Goal: Information Seeking & Learning: Learn about a topic

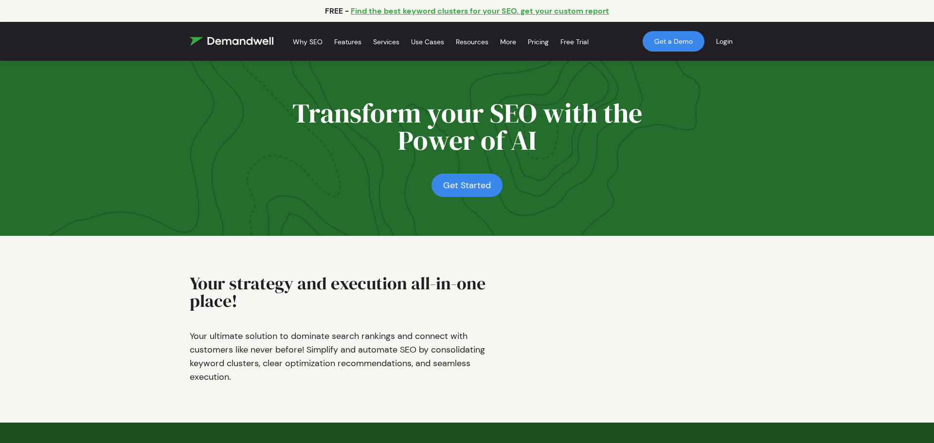
click at [375, 199] on div "Transform your SEO with the Power of AI Get Started Transform Your SEO with the…" at bounding box center [467, 148] width 934 height 175
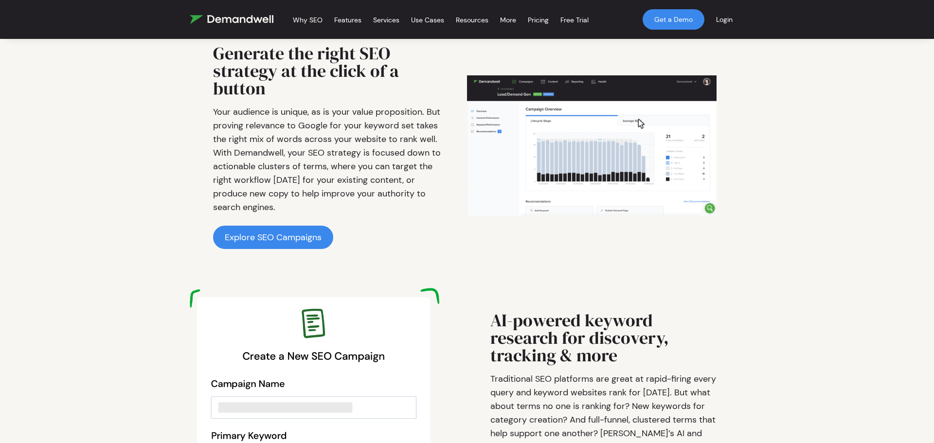
scroll to position [934, 0]
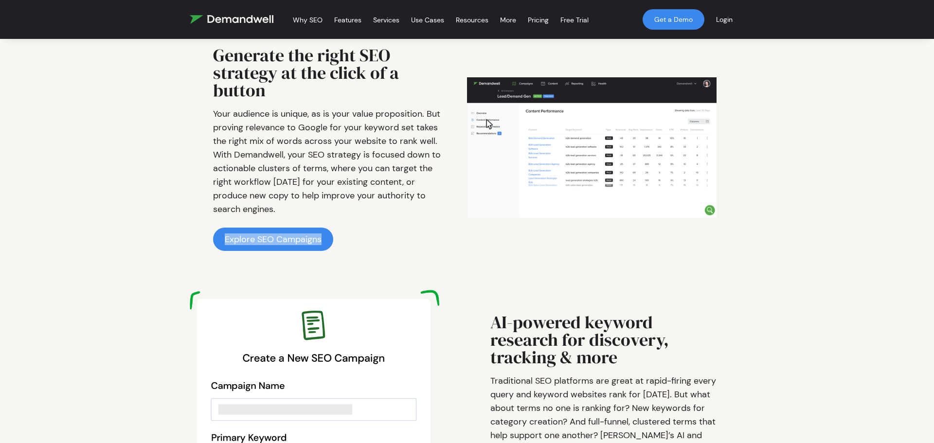
click at [406, 147] on p "Your audience is unique, as is your value proposition. But proving relevance to…" at bounding box center [328, 161] width 231 height 109
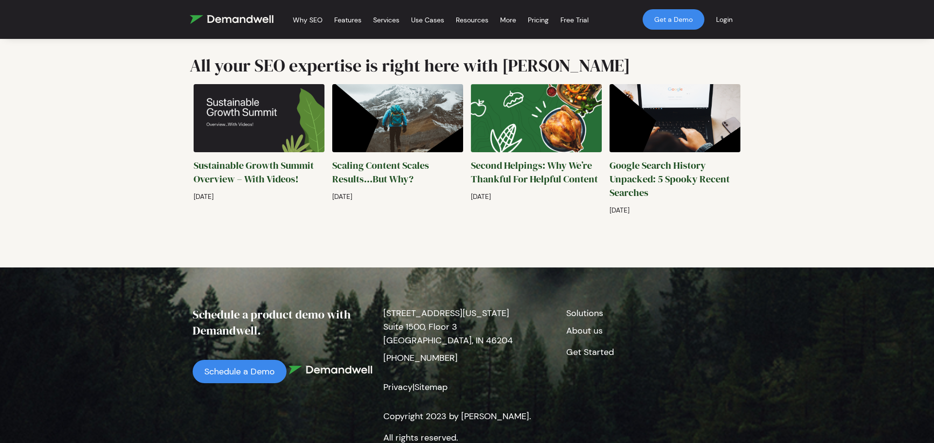
scroll to position [2335, 0]
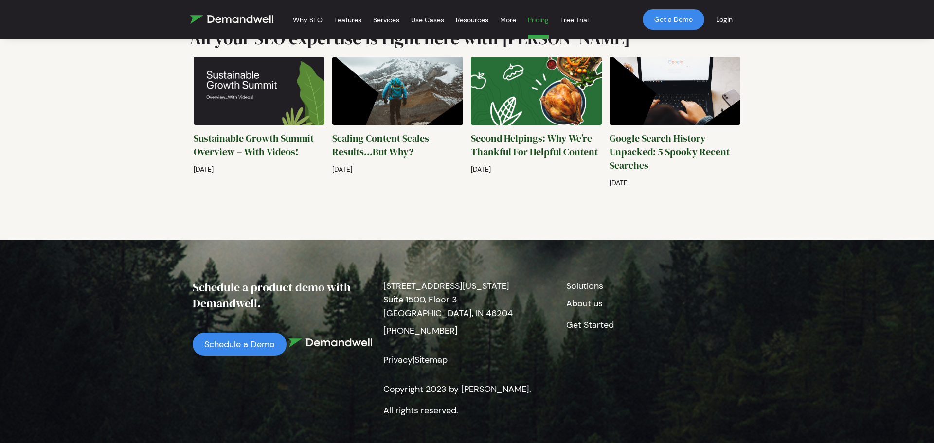
click at [537, 21] on link "Pricing" at bounding box center [538, 21] width 21 height 35
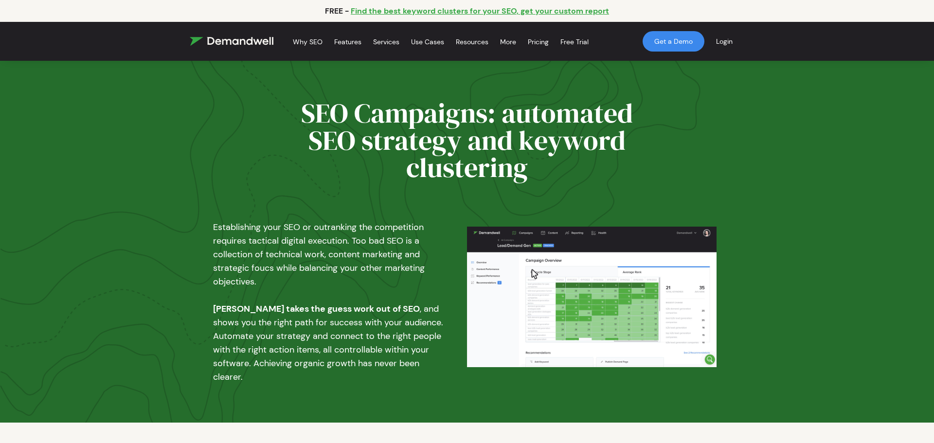
click at [329, 83] on div "SEO Campaigns: automated SEO strategy and keyword clustering" at bounding box center [467, 127] width 934 height 132
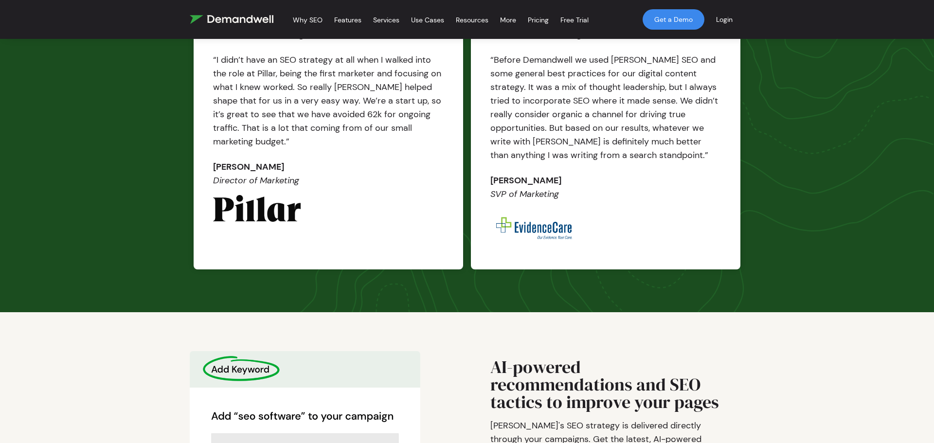
scroll to position [1070, 0]
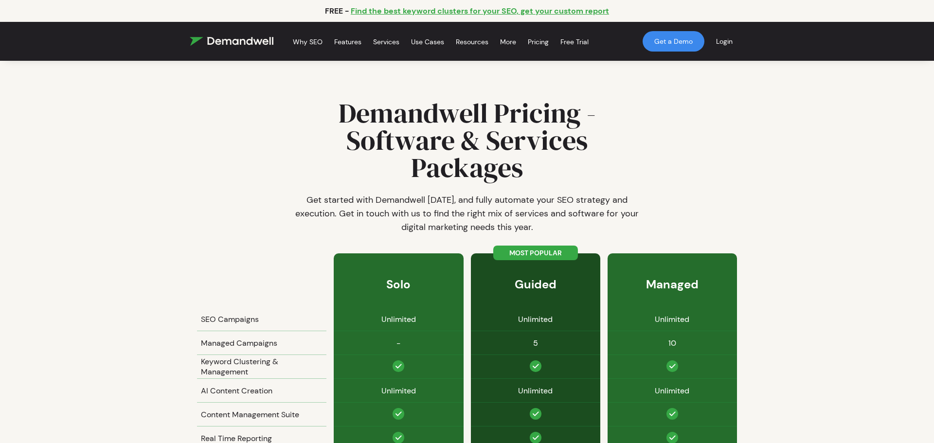
click at [456, 167] on h1 "Demandwell Pricing - Software & Services Packages" at bounding box center [467, 141] width 350 height 82
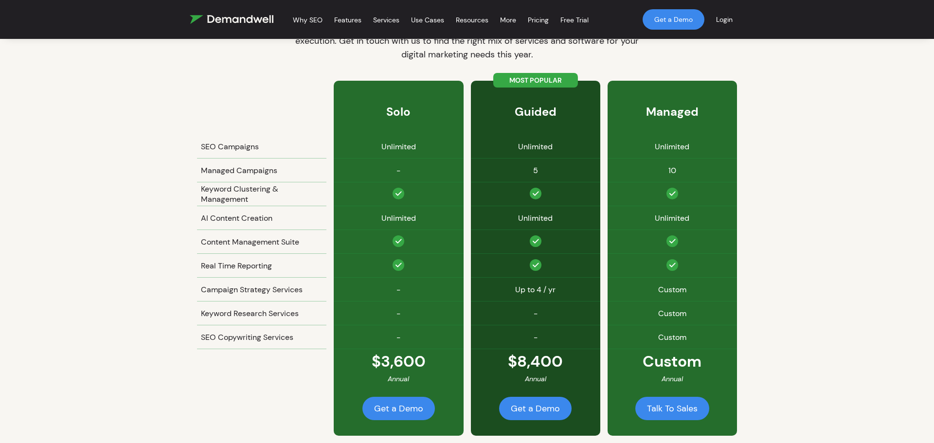
scroll to position [214, 0]
